Goal: Navigation & Orientation: Find specific page/section

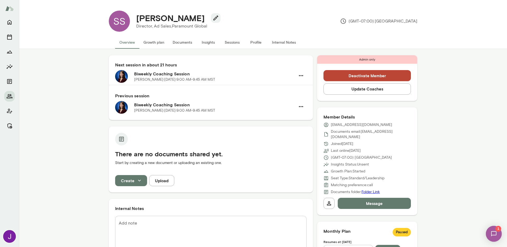
click at [230, 44] on button "Sessions" at bounding box center [232, 42] width 24 height 13
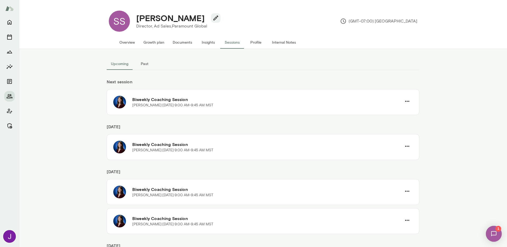
click at [434, 194] on div "Upcoming Past Next session Biweekly Coaching Session [PERSON_NAME] · [DATE] · 9…" at bounding box center [263, 148] width 488 height 198
click at [456, 156] on div "Upcoming Past Next session Biweekly Coaching Session [PERSON_NAME] · [DATE] · 9…" at bounding box center [263, 148] width 488 height 198
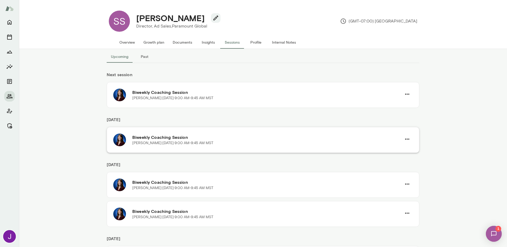
scroll to position [8, 0]
click at [125, 46] on button "Overview" at bounding box center [127, 42] width 24 height 13
